Goal: Task Accomplishment & Management: Complete application form

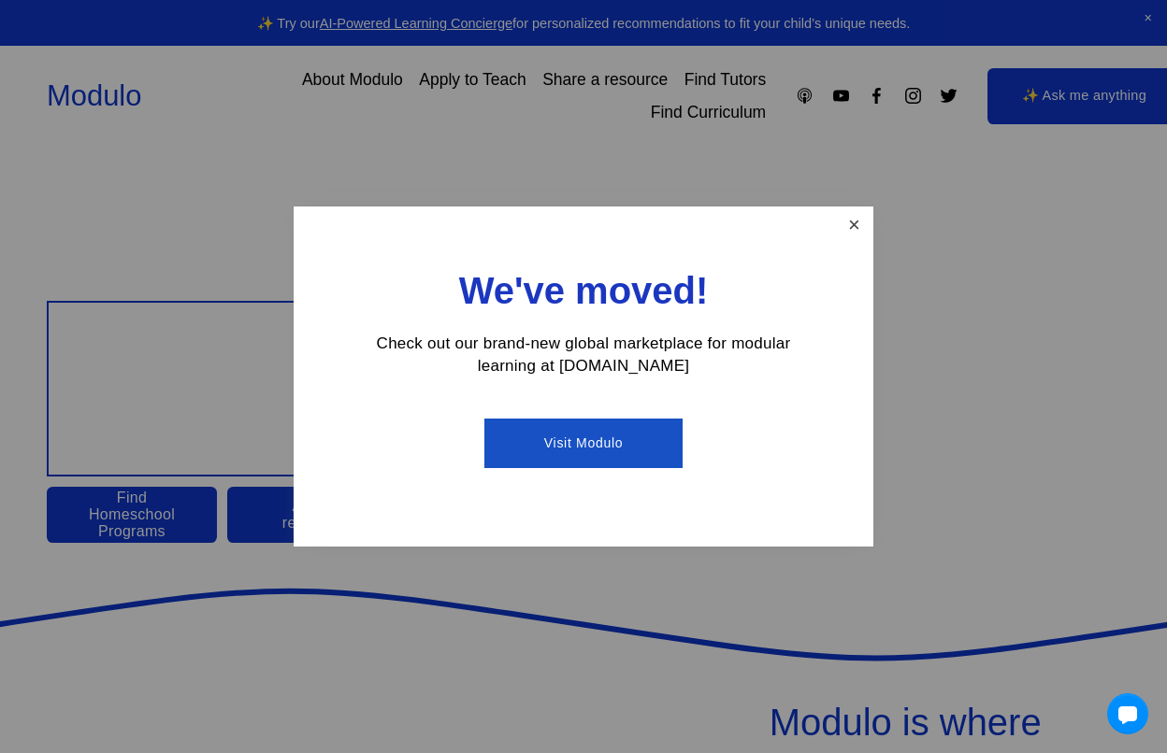
click at [855, 230] on link "Close" at bounding box center [854, 225] width 33 height 33
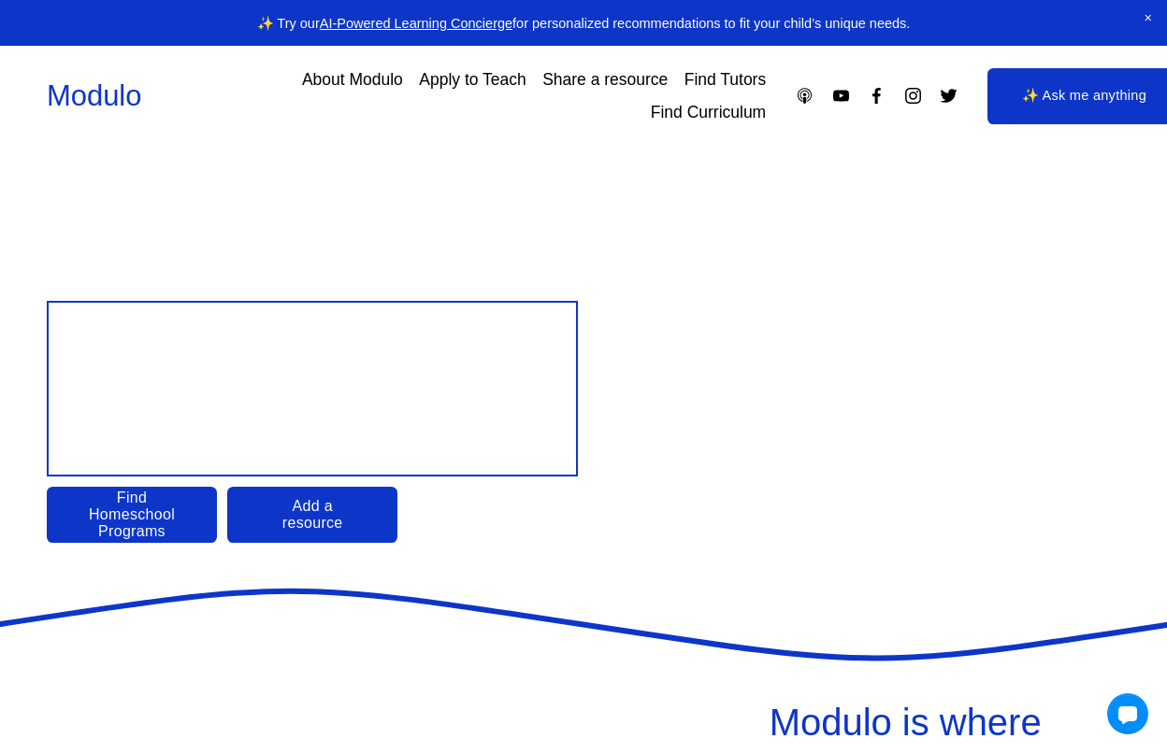
click at [477, 78] on link "Apply to Teach" at bounding box center [472, 80] width 107 height 33
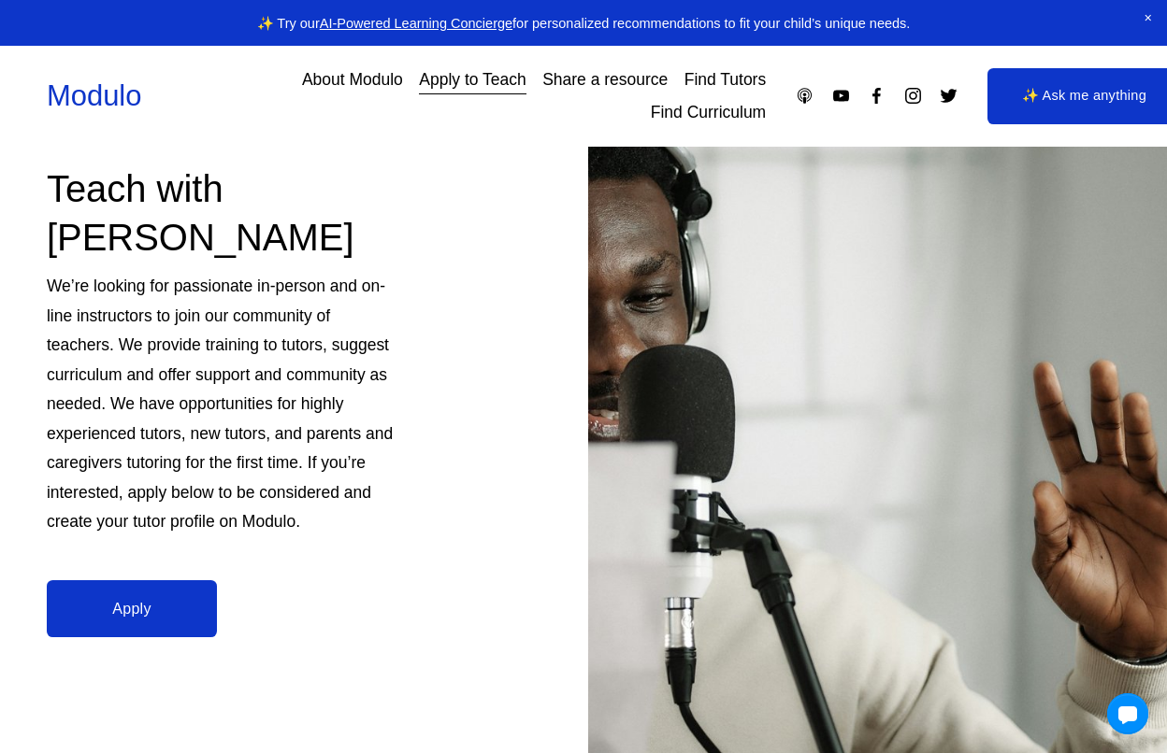
scroll to position [250, 0]
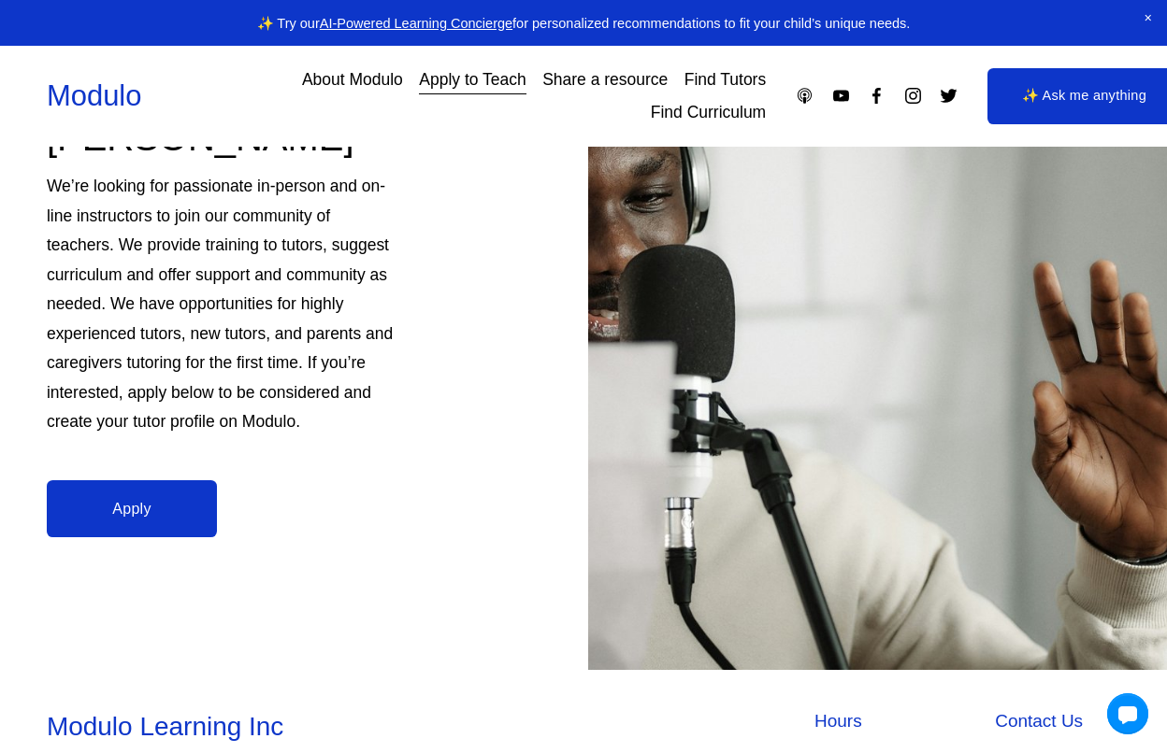
click at [110, 507] on link "Apply" at bounding box center [132, 509] width 170 height 56
